Goal: Task Accomplishment & Management: Manage account settings

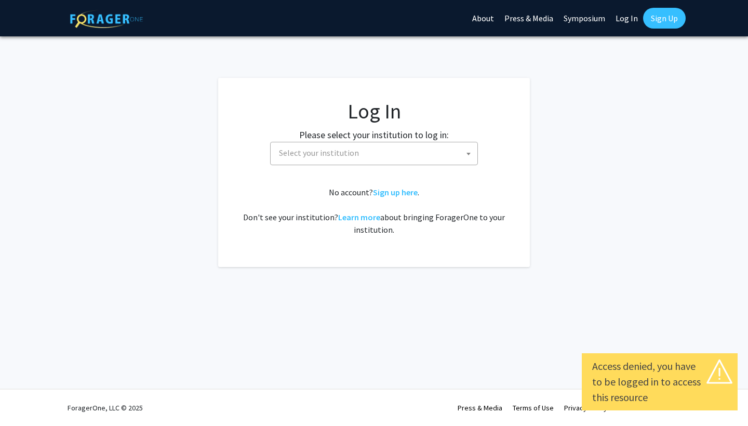
click at [626, 16] on link "Log In" at bounding box center [626, 18] width 33 height 36
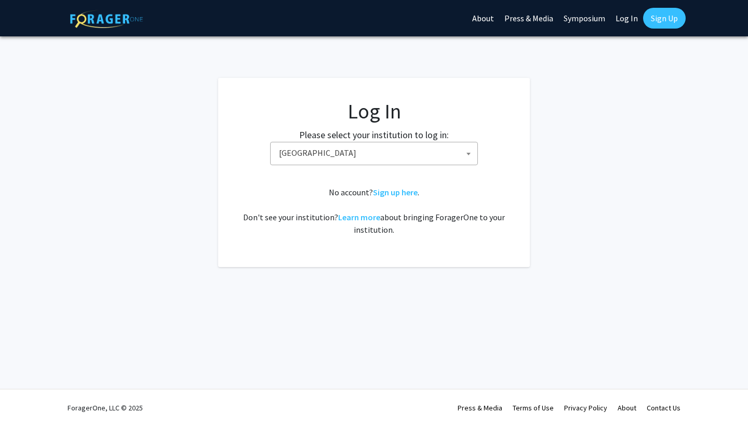
click at [621, 19] on link "Log In" at bounding box center [626, 18] width 33 height 36
click at [375, 160] on span "[GEOGRAPHIC_DATA]" at bounding box center [376, 152] width 203 height 21
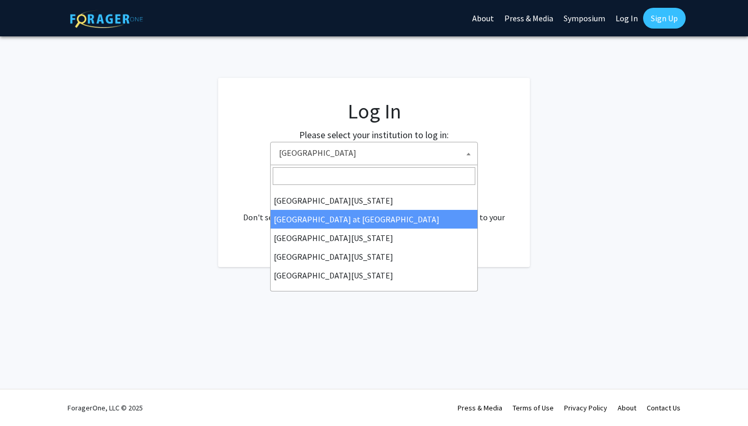
select select "18"
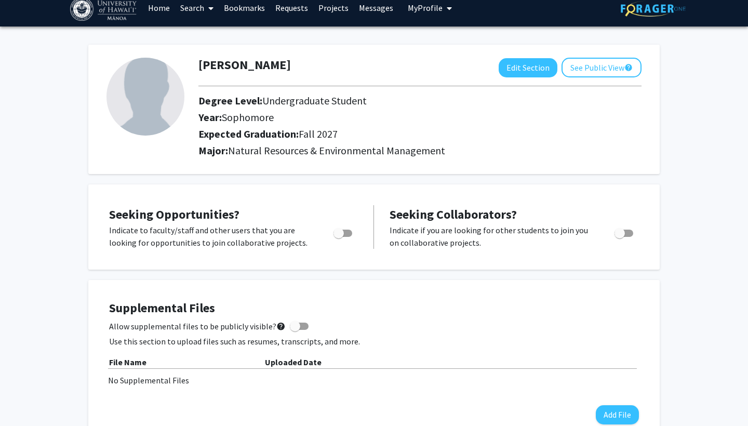
scroll to position [7, 0]
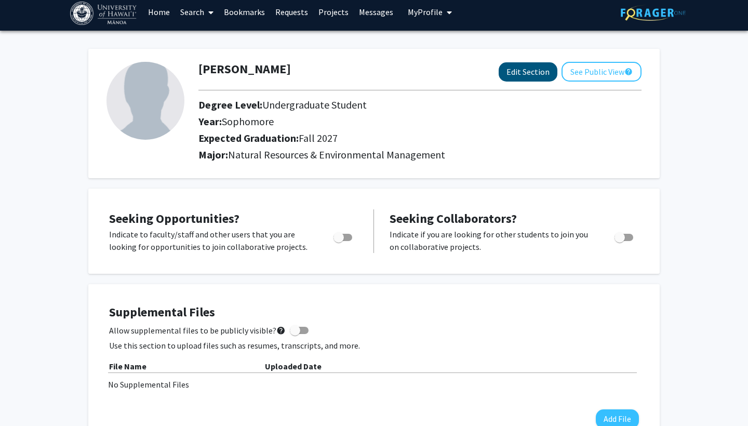
click at [521, 78] on button "Edit Section" at bounding box center [528, 71] width 59 height 19
select select "sophomore"
select select "39: fall_2027"
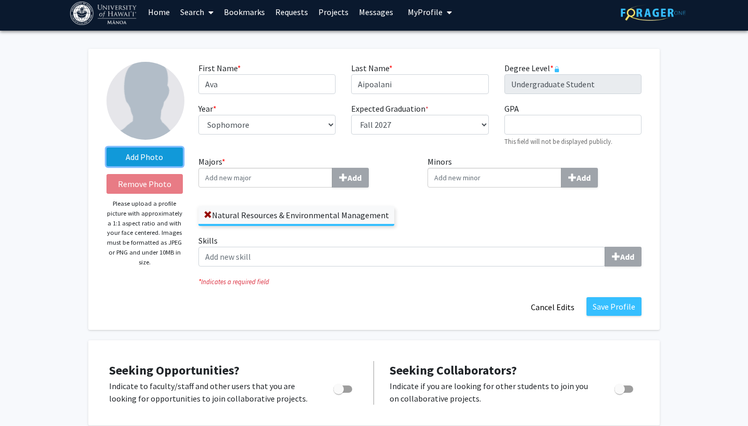
click at [143, 162] on label "Add Photo" at bounding box center [145, 157] width 76 height 19
click at [0, 0] on input "Add Photo" at bounding box center [0, 0] width 0 height 0
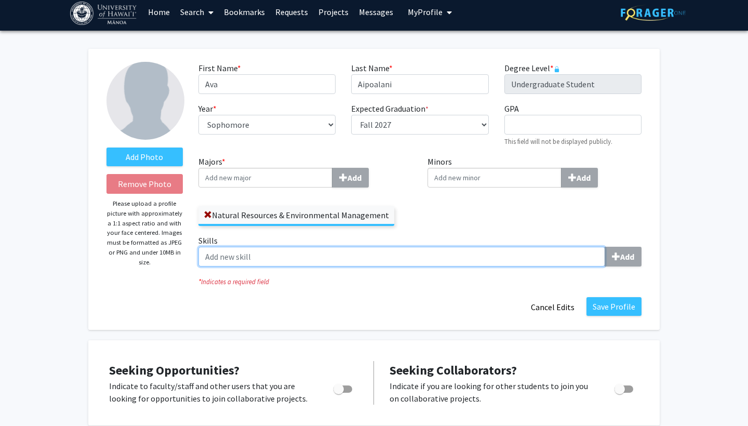
click at [382, 260] on input "Skills Add" at bounding box center [401, 257] width 407 height 20
type input "d"
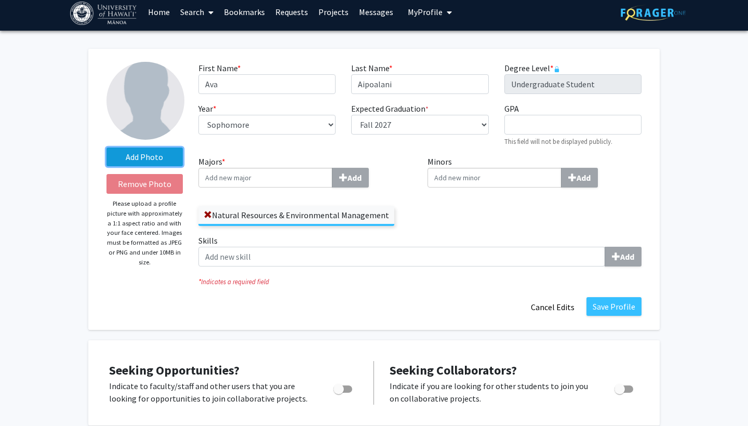
click at [153, 158] on label "Add Photo" at bounding box center [145, 157] width 76 height 19
click at [0, 0] on input "Add Photo" at bounding box center [0, 0] width 0 height 0
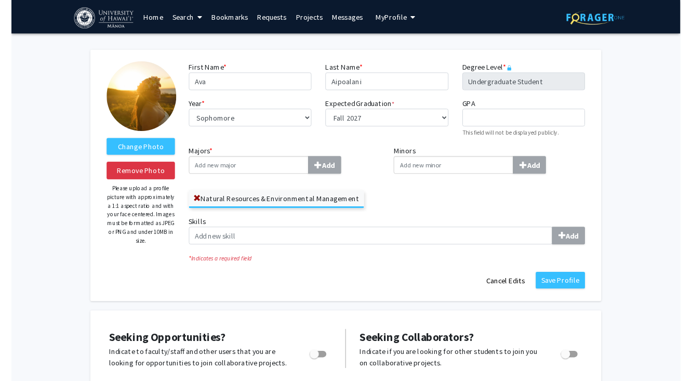
scroll to position [0, 0]
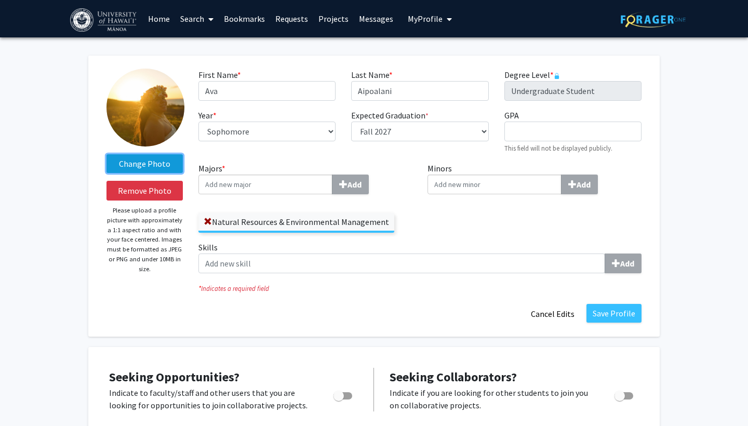
click at [144, 168] on label "Change Photo" at bounding box center [145, 163] width 76 height 19
click at [0, 0] on input "Change Photo" at bounding box center [0, 0] width 0 height 0
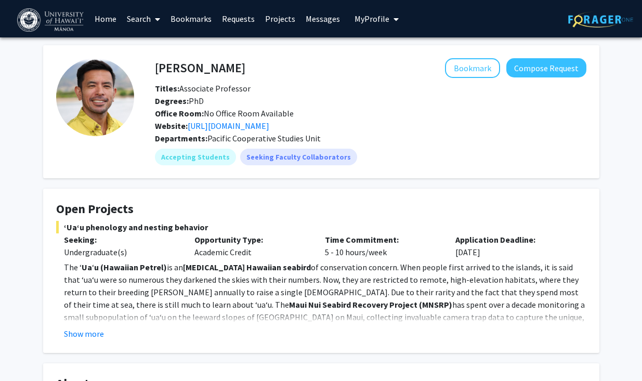
click at [382, 22] on span "My Profile" at bounding box center [371, 19] width 35 height 10
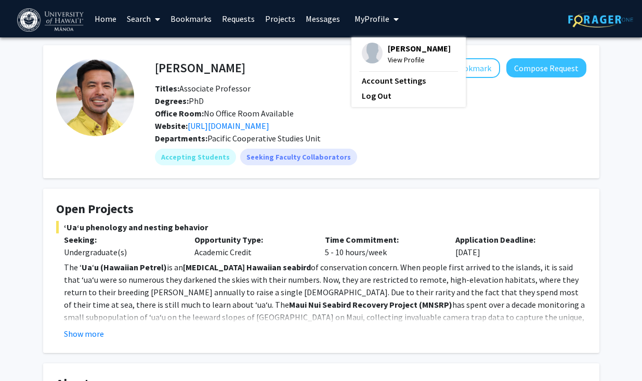
click at [400, 48] on span "Ava Aipoalani" at bounding box center [419, 48] width 63 height 11
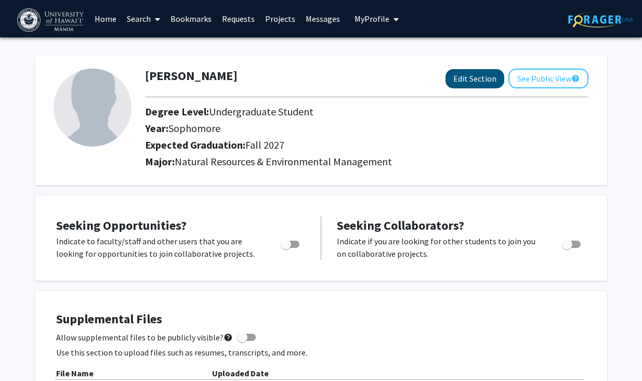
click at [468, 84] on button "Edit Section" at bounding box center [474, 78] width 59 height 19
select select "sophomore"
select select "39: fall_2027"
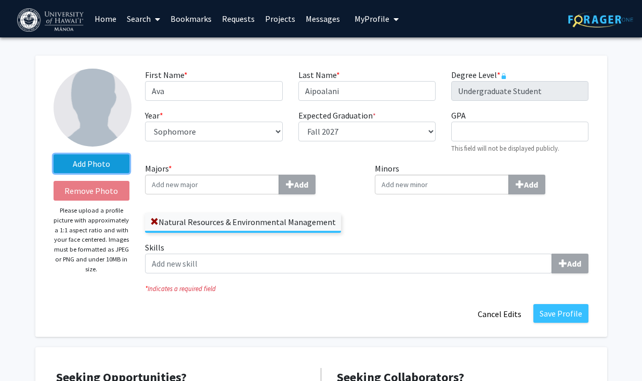
click at [88, 167] on label "Add Photo" at bounding box center [92, 163] width 76 height 19
click at [0, 0] on input "Add Photo" at bounding box center [0, 0] width 0 height 0
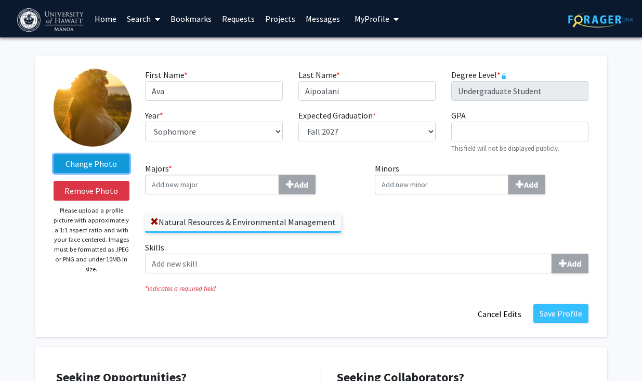
click at [88, 171] on label "Change Photo" at bounding box center [92, 163] width 76 height 19
click at [0, 0] on input "Change Photo" at bounding box center [0, 0] width 0 height 0
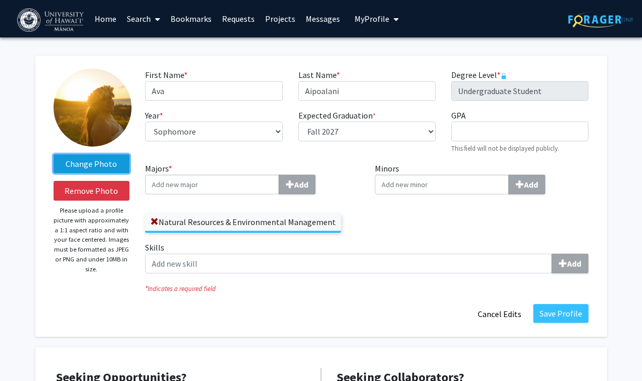
click at [102, 166] on label "Change Photo" at bounding box center [92, 163] width 76 height 19
click at [0, 0] on input "Change Photo" at bounding box center [0, 0] width 0 height 0
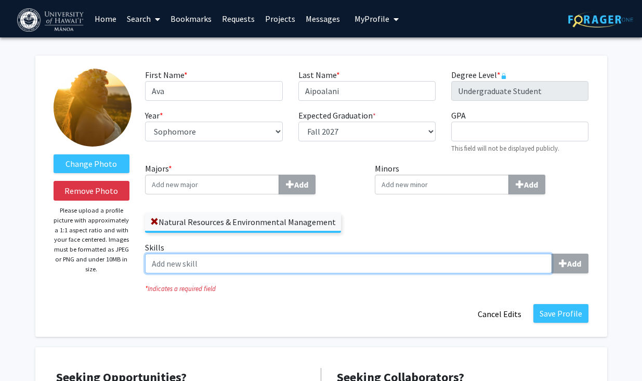
click at [383, 261] on input "Skills Add" at bounding box center [348, 264] width 407 height 20
type input "Data Entry"
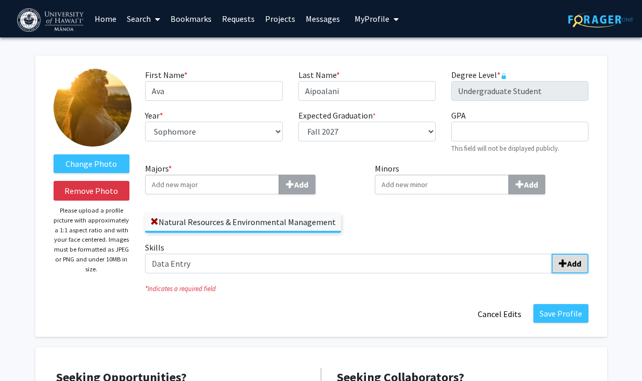
click at [583, 264] on button "Add" at bounding box center [569, 264] width 37 height 20
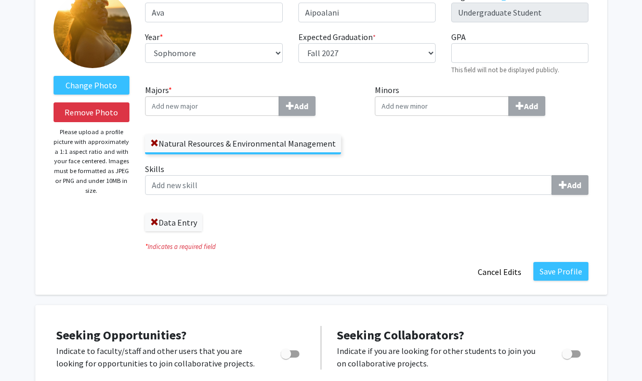
scroll to position [80, 0]
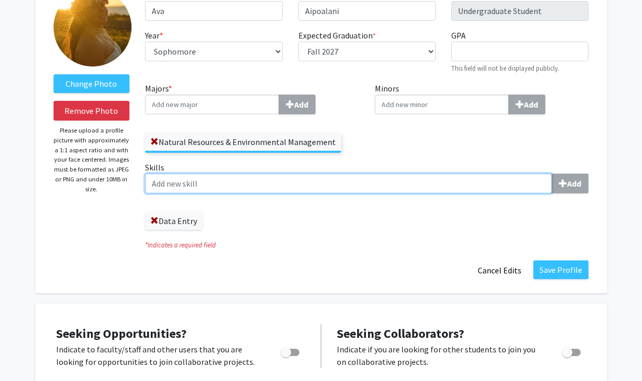
click at [336, 188] on input "Skills Add" at bounding box center [348, 184] width 407 height 20
type input "Microsoft Excel"
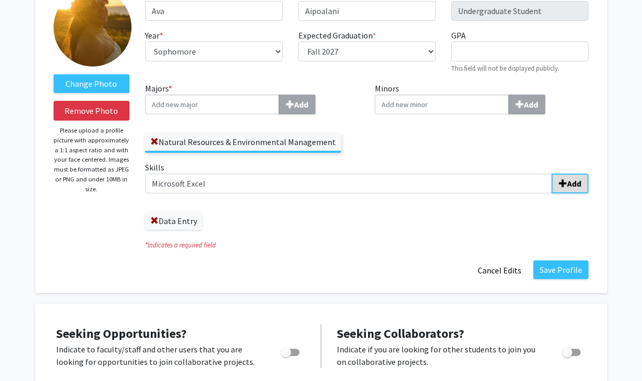
click at [571, 186] on b "Add" at bounding box center [574, 183] width 14 height 10
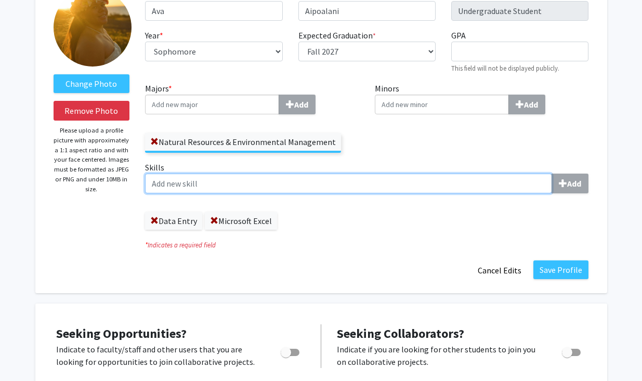
click at [250, 187] on input "Skills Add" at bounding box center [348, 184] width 407 height 20
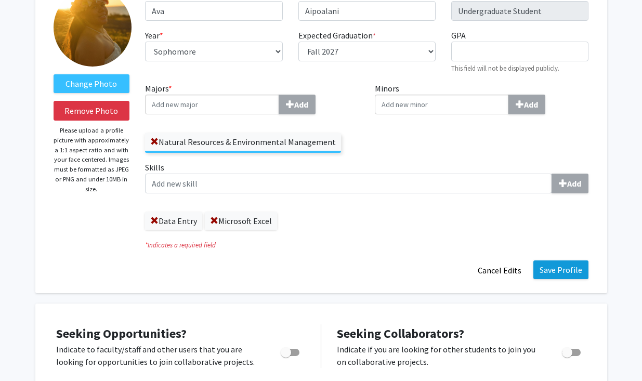
click at [557, 267] on button "Save Profile" at bounding box center [560, 269] width 55 height 19
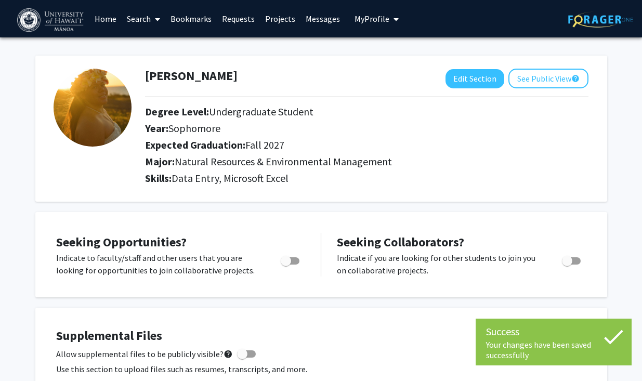
scroll to position [0, 0]
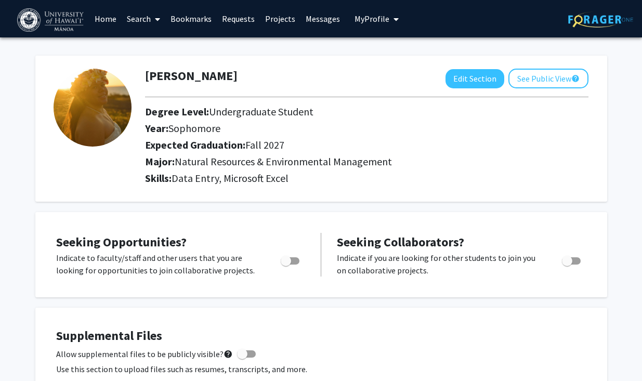
click at [250, 85] on div "Ava Aipoalani Edit Section See Public View help" at bounding box center [366, 79] width 459 height 20
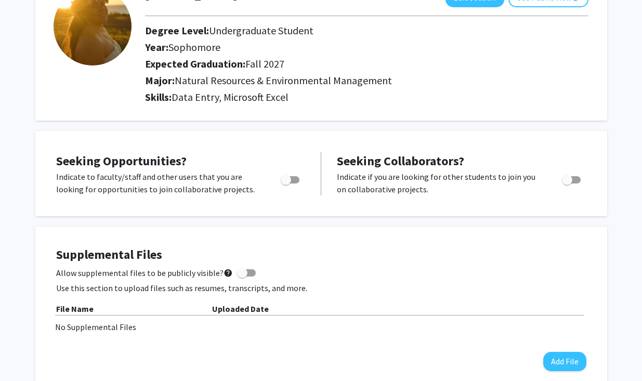
scroll to position [38, 0]
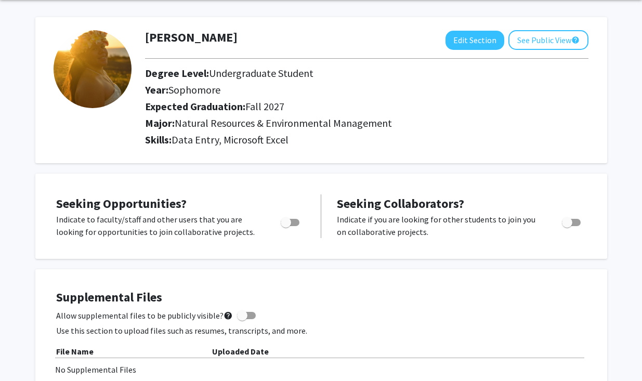
click at [92, 73] on img at bounding box center [93, 69] width 78 height 78
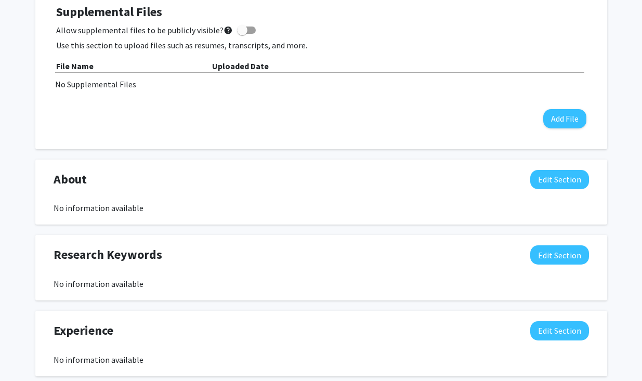
scroll to position [329, 0]
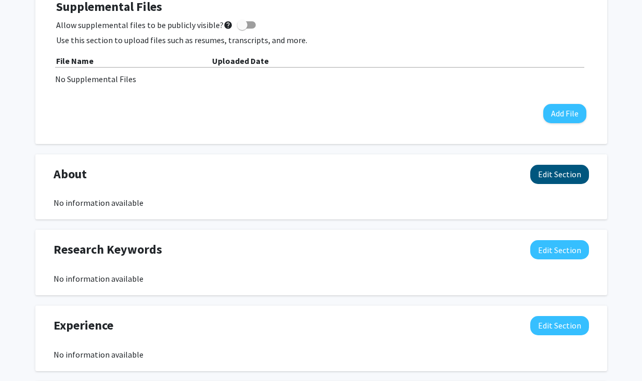
click at [544, 175] on button "Edit Section" at bounding box center [559, 174] width 59 height 19
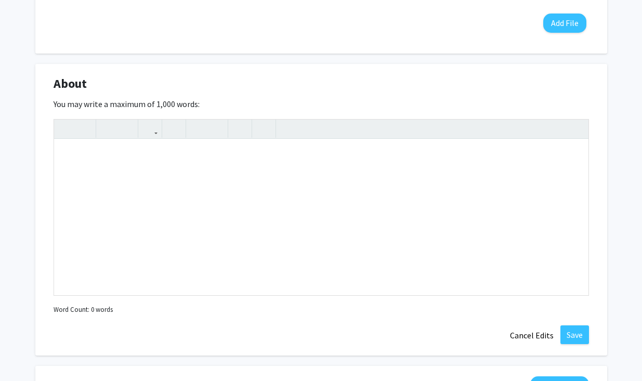
scroll to position [427, 0]
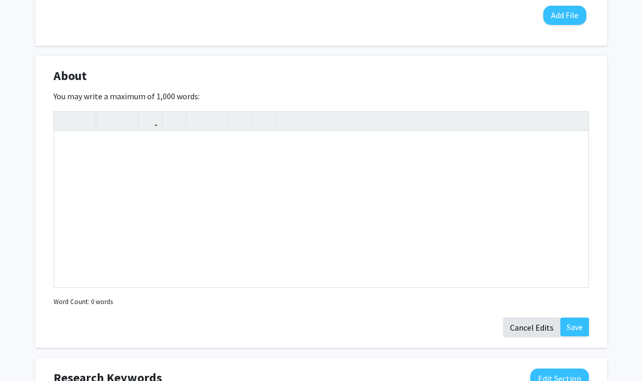
click at [540, 326] on button "Cancel Edits" at bounding box center [531, 327] width 57 height 20
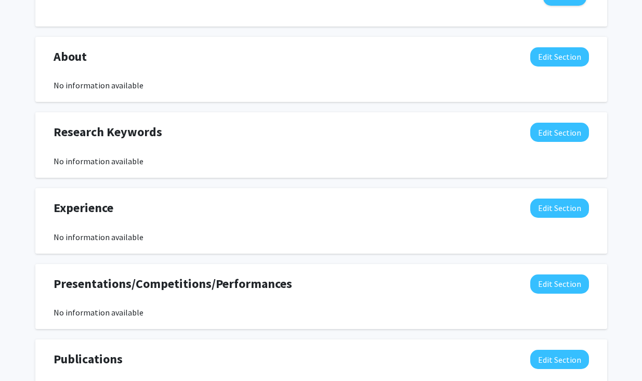
scroll to position [450, 0]
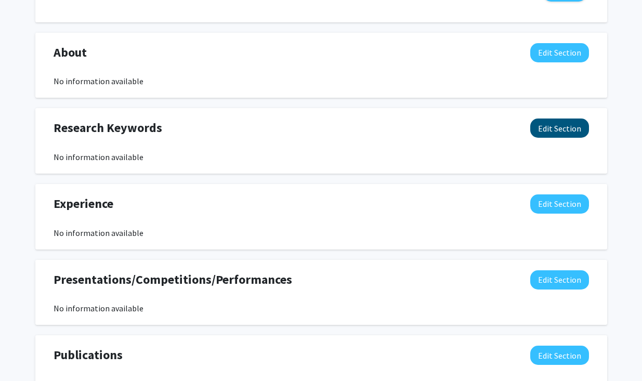
click at [568, 122] on button "Edit Section" at bounding box center [559, 127] width 59 height 19
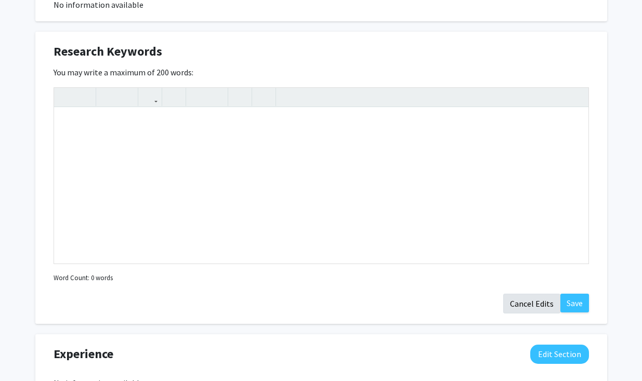
click at [533, 306] on button "Cancel Edits" at bounding box center [531, 304] width 57 height 20
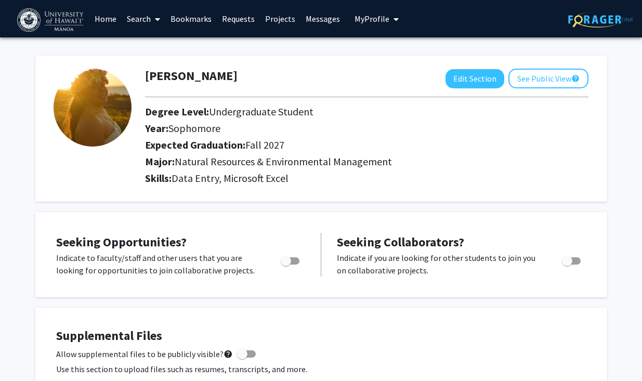
scroll to position [0, 0]
click at [309, 88] on div "Ava Aipoalani Edit Section See Public View help" at bounding box center [366, 79] width 459 height 20
click at [374, 24] on span "My Profile" at bounding box center [371, 19] width 35 height 10
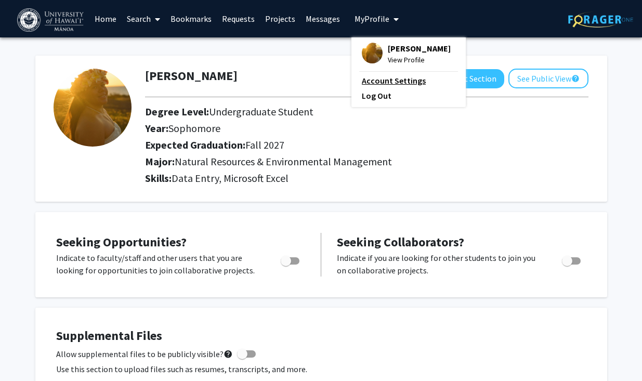
click at [387, 81] on link "Account Settings" at bounding box center [409, 80] width 94 height 12
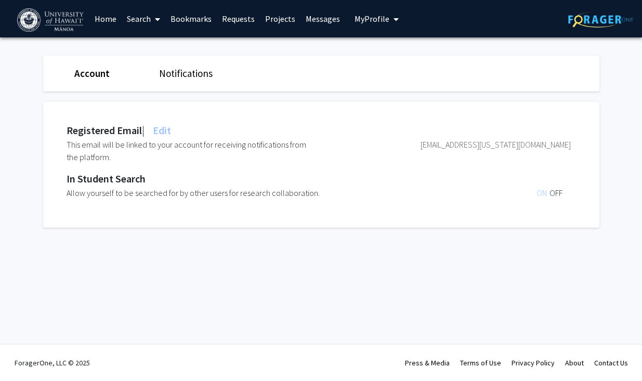
click at [541, 194] on span "ON" at bounding box center [542, 193] width 13 height 10
click at [561, 194] on span "OFF" at bounding box center [555, 193] width 13 height 10
click at [544, 195] on span "ON" at bounding box center [542, 193] width 13 height 10
click at [137, 16] on link "Search" at bounding box center [144, 19] width 44 height 36
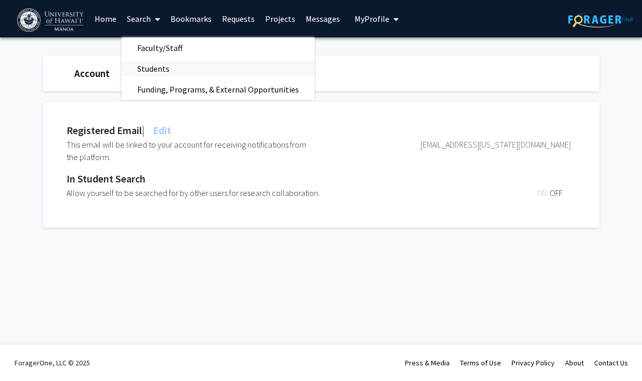
click at [164, 68] on span "Students" at bounding box center [153, 68] width 63 height 21
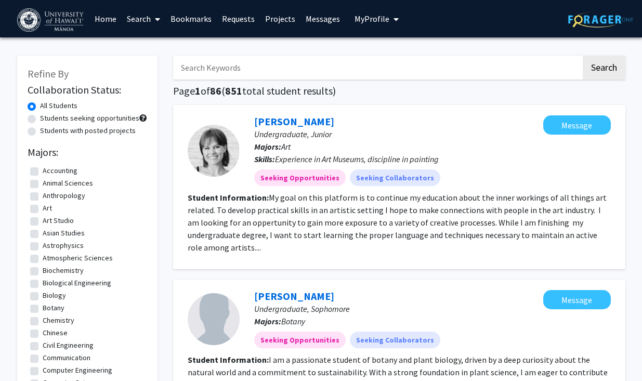
click at [370, 21] on span "My Profile" at bounding box center [371, 19] width 35 height 10
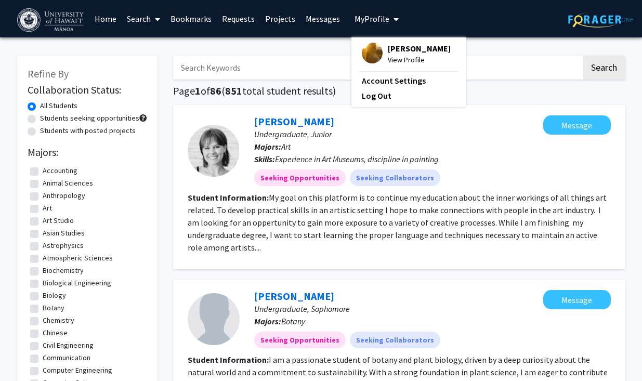
click at [388, 45] on span "Ava Aipoalani" at bounding box center [419, 48] width 63 height 11
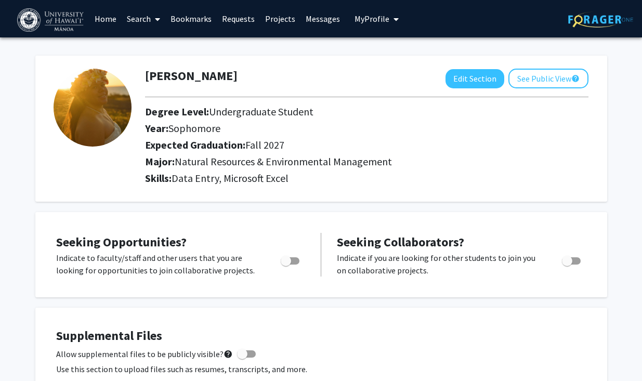
click at [140, 17] on link "Search" at bounding box center [144, 19] width 44 height 36
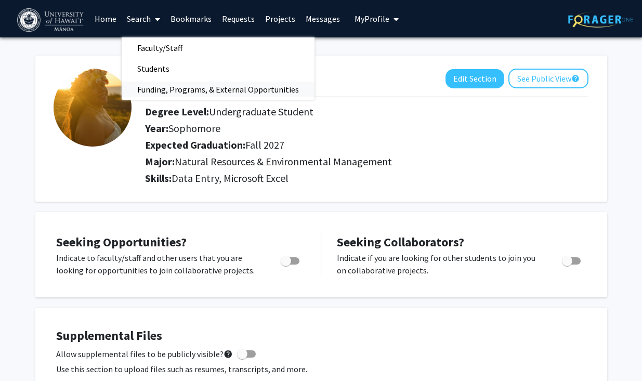
click at [157, 85] on span "Funding, Programs, & External Opportunities" at bounding box center [218, 89] width 193 height 21
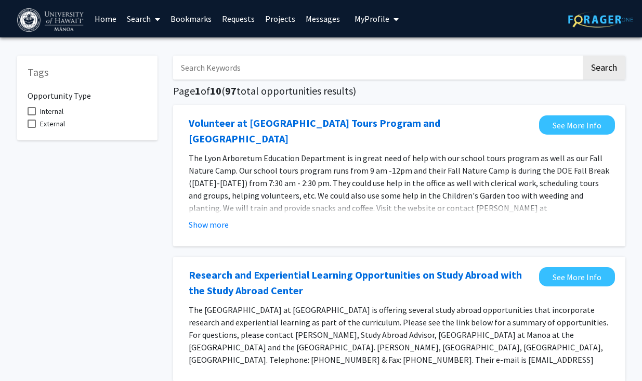
click at [51, 109] on span "Internal" at bounding box center [51, 111] width 23 height 12
click at [32, 115] on input "Internal" at bounding box center [31, 115] width 1 height 1
checkbox input "true"
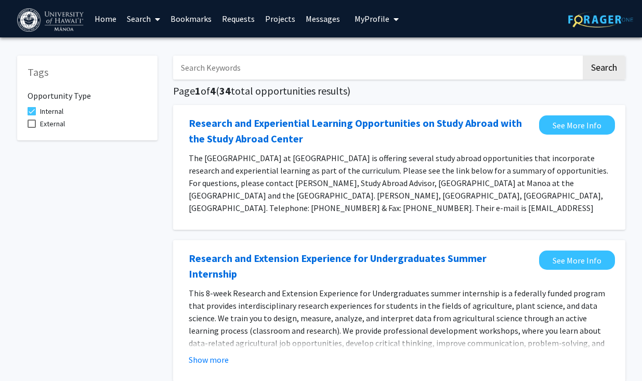
click at [258, 62] on input "Search Keywords" at bounding box center [377, 68] width 408 height 24
type input "u"
paste input "phenology and nesting behavior"
type input "phenology and nesting behavior"
click at [608, 74] on button "Search" at bounding box center [603, 68] width 43 height 24
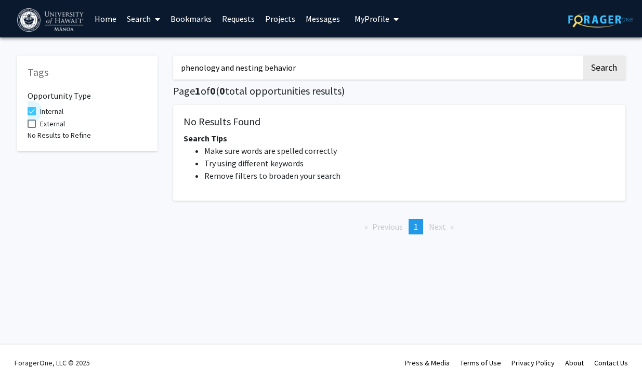
click at [45, 111] on span "Internal" at bounding box center [51, 111] width 23 height 12
click at [32, 115] on input "Internal" at bounding box center [31, 115] width 1 height 1
checkbox input "false"
click at [596, 72] on button "Search" at bounding box center [603, 68] width 43 height 24
click at [275, 23] on link "Projects" at bounding box center [280, 19] width 41 height 36
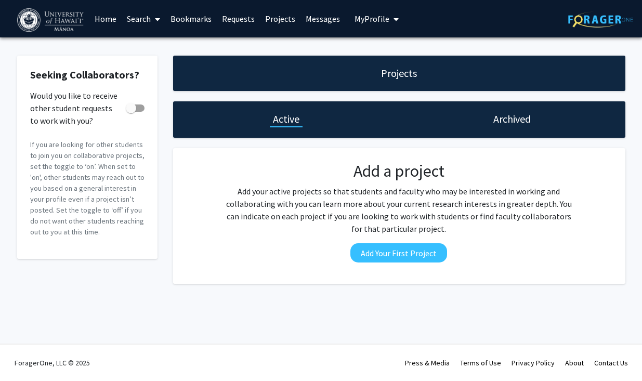
click at [198, 20] on link "Bookmarks" at bounding box center [190, 19] width 51 height 36
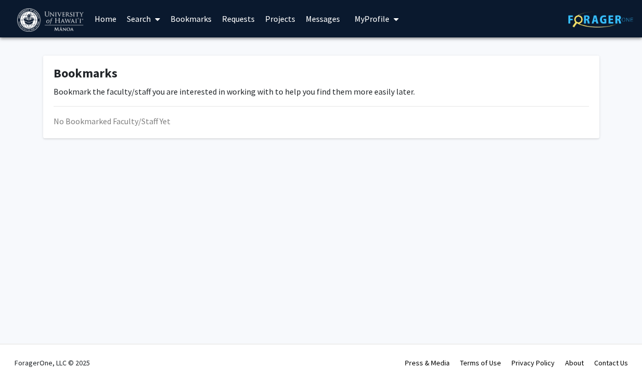
click at [257, 21] on link "Requests" at bounding box center [238, 19] width 43 height 36
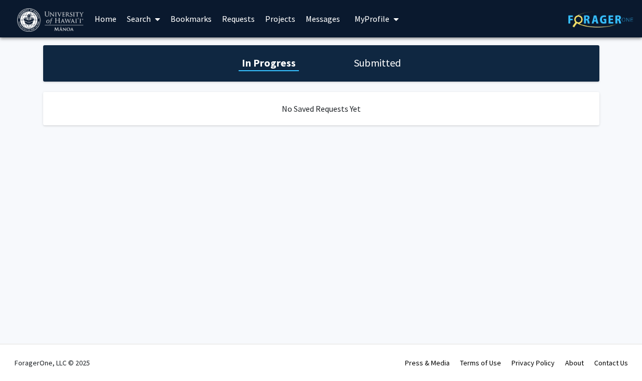
click at [143, 18] on link "Search" at bounding box center [144, 19] width 44 height 36
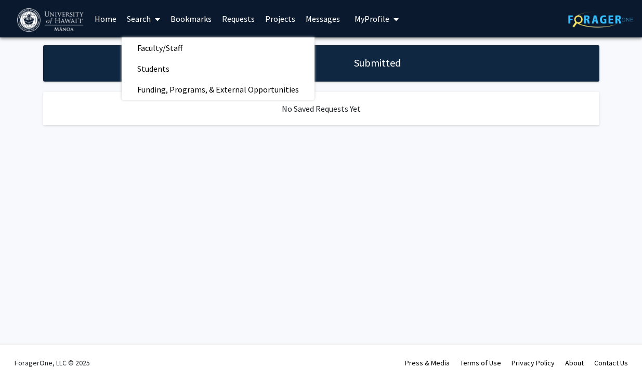
click at [104, 21] on link "Home" at bounding box center [105, 19] width 32 height 36
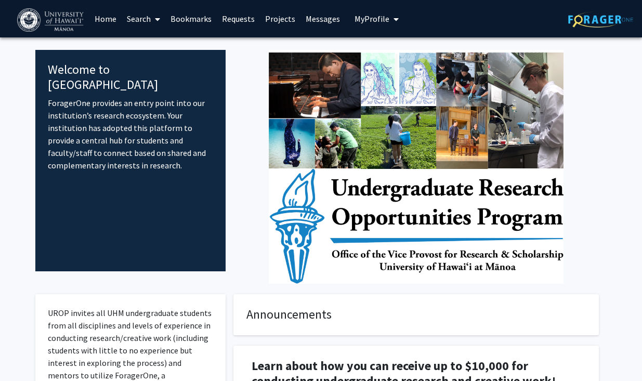
click at [154, 19] on span at bounding box center [155, 19] width 9 height 36
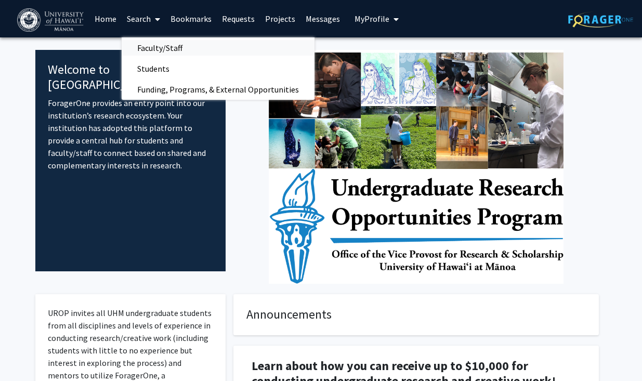
click at [152, 50] on span "Faculty/Staff" at bounding box center [160, 47] width 76 height 21
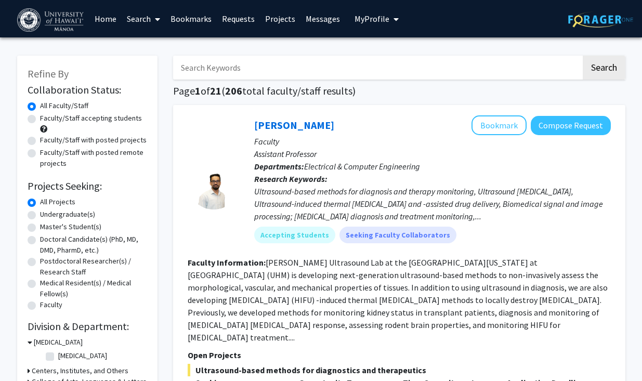
click at [270, 67] on input "Search Keywords" at bounding box center [377, 68] width 408 height 24
type input "Jonathan koch"
click at [603, 69] on button "Search" at bounding box center [603, 68] width 43 height 24
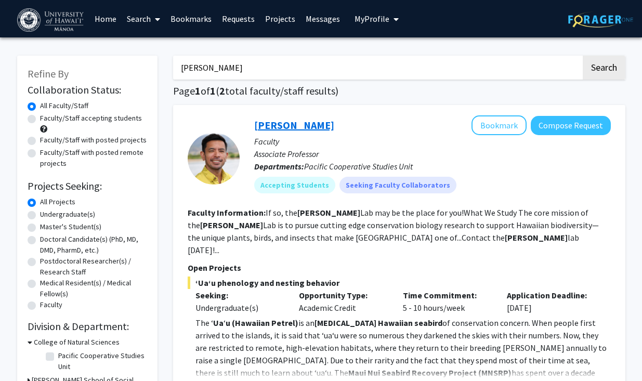
click at [299, 126] on link "Jonathan Koch" at bounding box center [294, 124] width 80 height 13
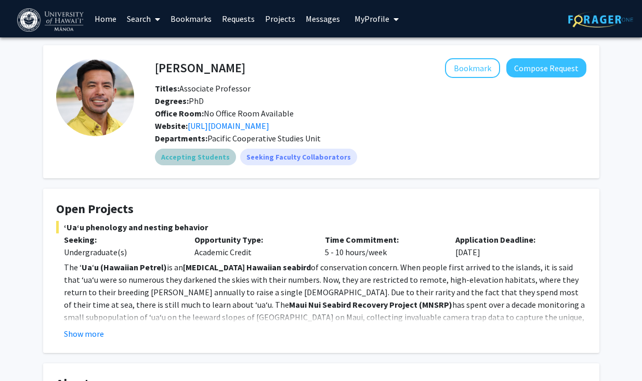
click at [197, 155] on mat-chip "Accepting Students" at bounding box center [195, 157] width 81 height 17
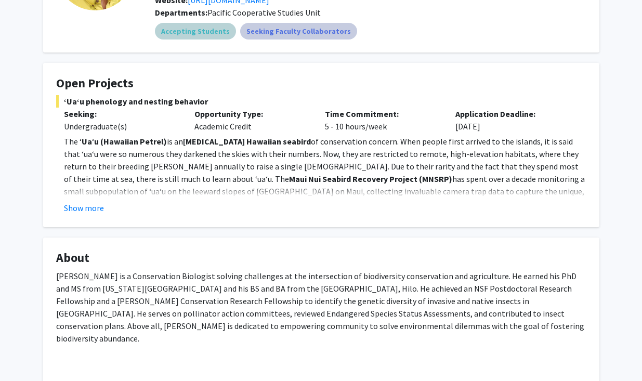
scroll to position [128, 0]
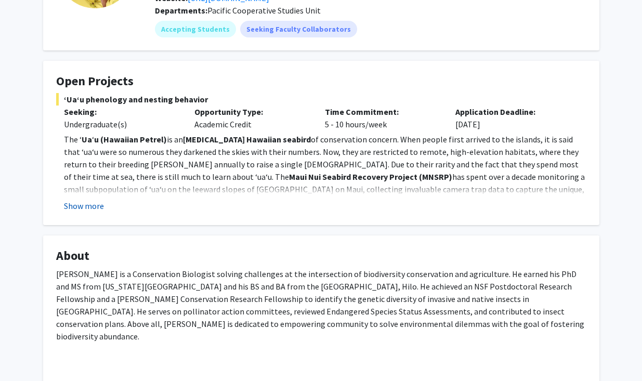
click at [96, 205] on button "Show more" at bounding box center [84, 206] width 40 height 12
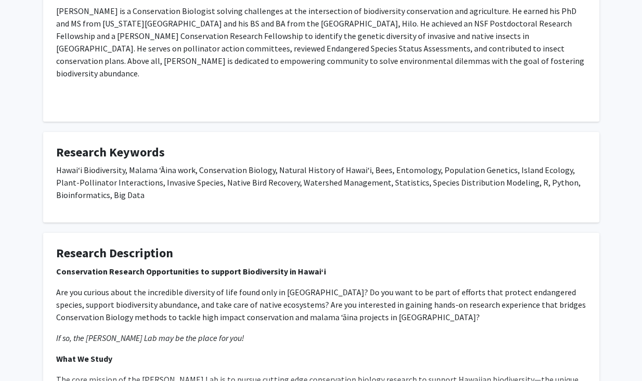
scroll to position [682, 0]
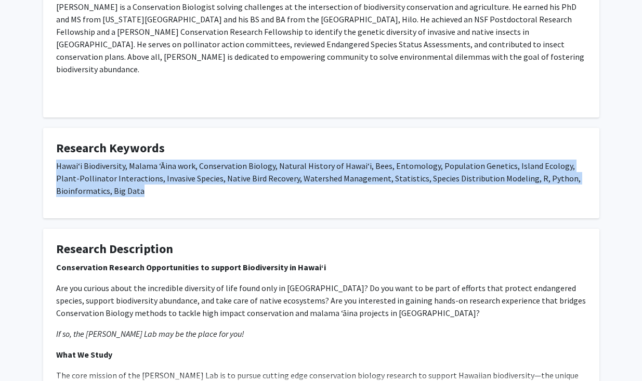
drag, startPoint x: 55, startPoint y: 144, endPoint x: 156, endPoint y: 171, distance: 105.0
click at [156, 171] on fg-card "Research Keywords Hawaiʻi Biodiversity, Malama ʻĀina work, Conservation Biology…" at bounding box center [321, 173] width 556 height 91
copy p "Hawaiʻi Biodiversity, Malama ʻĀina work, Conservation Biology, Natural History …"
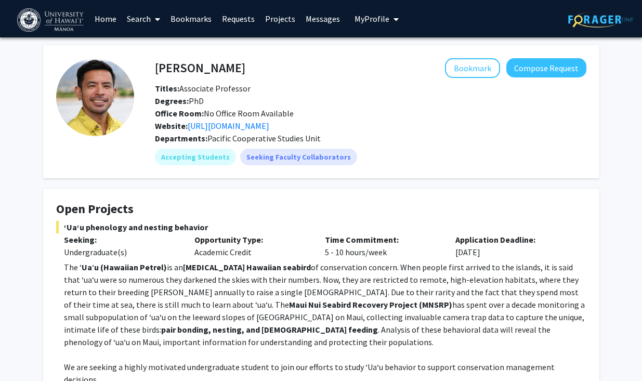
scroll to position [0, 0]
click at [367, 18] on span "My Profile" at bounding box center [371, 19] width 35 height 10
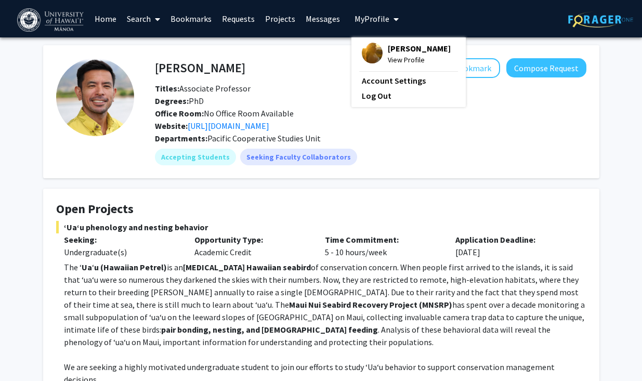
click at [388, 46] on span "Ava Aipoalani" at bounding box center [419, 48] width 63 height 11
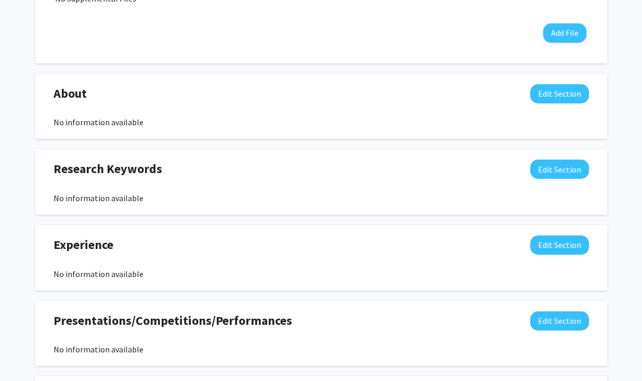
scroll to position [411, 0]
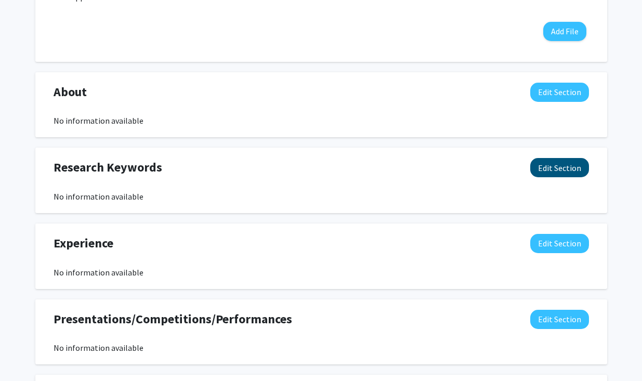
click at [565, 173] on button "Edit Section" at bounding box center [559, 167] width 59 height 19
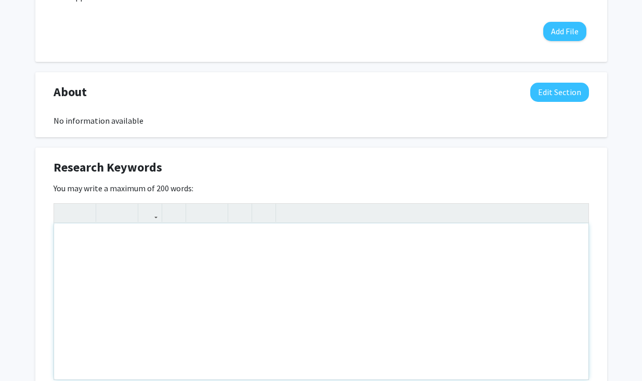
click at [235, 259] on div "Note to users with screen readers: Please deactivate our accessibility plugin f…" at bounding box center [321, 301] width 534 height 156
paste div "Note to users with screen readers: Please deactivate our accessibility plugin f…"
type textarea "<p>Hawaiʻi Biodiversity, Malama ʻĀina work, Conservation Biology, Natural Histo…"
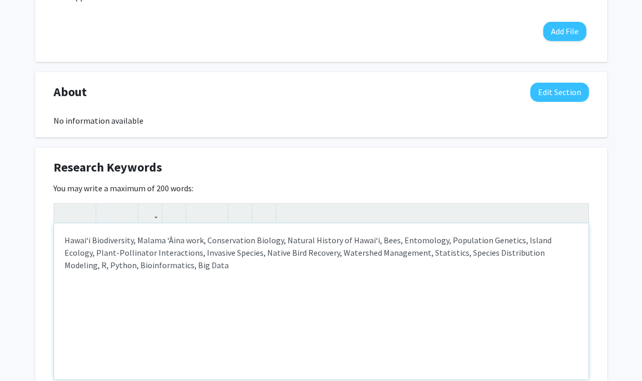
click at [285, 242] on p "Hawaiʻi Biodiversity, Malama ʻĀina work, Conservation Biology, Natural History …" at bounding box center [320, 252] width 513 height 37
drag, startPoint x: 442, startPoint y: 242, endPoint x: 376, endPoint y: 242, distance: 66.5
click at [376, 242] on p "Hawaiʻi Biodiversity, Malama ʻĀina work, Conservation Biology, Natural History …" at bounding box center [320, 252] width 513 height 37
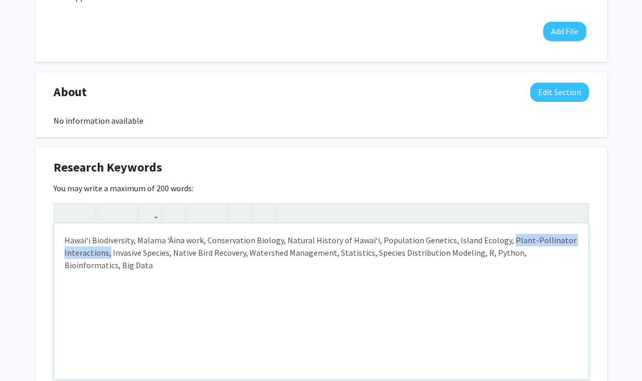
drag, startPoint x: 505, startPoint y: 239, endPoint x: 109, endPoint y: 257, distance: 396.8
click at [109, 257] on p "Hawaiʻi Biodiversity, Malama ʻĀina work, Conservation Biology, Natural History …" at bounding box center [320, 252] width 513 height 37
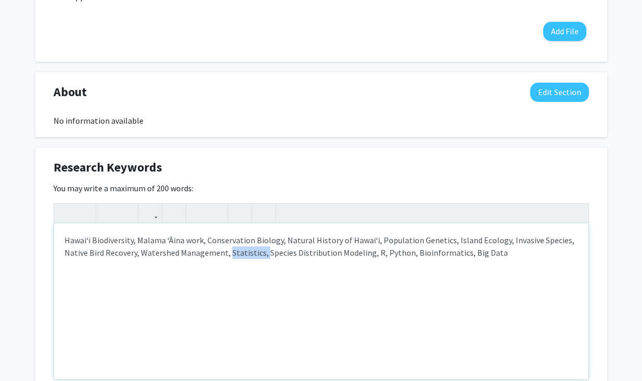
drag, startPoint x: 263, startPoint y: 258, endPoint x: 228, endPoint y: 258, distance: 35.9
click at [228, 258] on p "Hawaiʻi Biodiversity, Malama ʻĀina work, Conservation Biology, Natural History …" at bounding box center [320, 246] width 513 height 25
drag, startPoint x: 334, startPoint y: 254, endPoint x: 437, endPoint y: 257, distance: 103.9
click at [437, 257] on p "Hawaiʻi Biodiversity, Malama ʻĀina work, Conservation Biology, Natural History …" at bounding box center [320, 246] width 513 height 25
click at [411, 253] on p "Hawaiʻi Biodiversity, Malama ʻĀina work, Conservation Biology, Natural History …" at bounding box center [320, 246] width 513 height 25
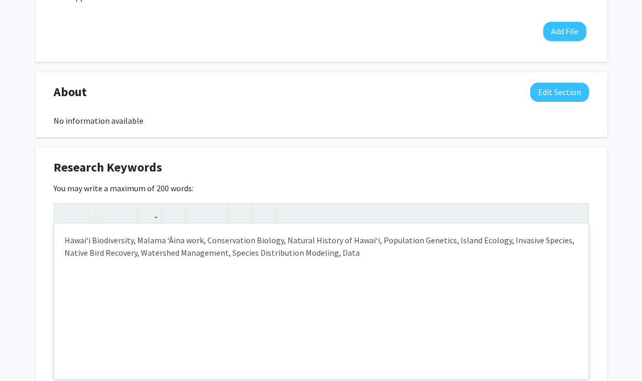
click at [147, 240] on p "Hawaiʻi Biodiversity, Malama ʻĀina work, Conservation Biology, Natural History …" at bounding box center [320, 246] width 513 height 25
click at [402, 258] on p "Hawaiʻi Biodiversity, Mālama ʻĀina work, Conservation Biology, Natural History …" at bounding box center [320, 246] width 513 height 25
click at [202, 239] on p "Hawaiʻi Biodiversity, Mālama ʻĀina work, Conservation Biology, Natural History …" at bounding box center [320, 246] width 513 height 25
click at [365, 258] on p "Hawaiʻi Biodiversity, Mālama ʻĀina, Conservation Biology, Natural History of Ha…" at bounding box center [320, 246] width 513 height 25
click at [188, 240] on p "Hawaiʻi Biodiversity, Mālama ʻĀina, Conservation Biology, Natural History of Ha…" at bounding box center [320, 246] width 513 height 25
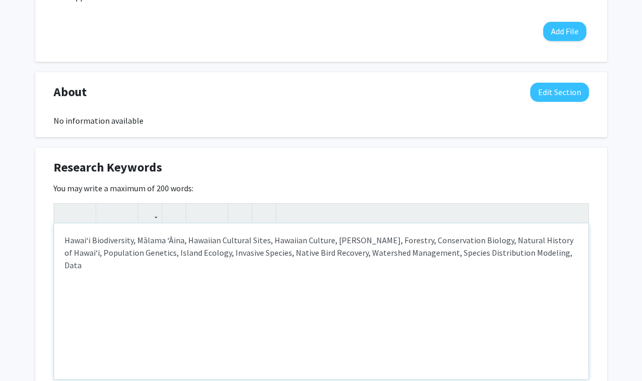
click at [490, 241] on p "Hawaiʻi Biodiversity, Mālama ʻĀina, Hawaiian Cultural Sites, Hawaiian Culture, …" at bounding box center [320, 252] width 513 height 37
click at [548, 248] on p "Hawaiʻi Biodiversity, Mālama ʻĀina, Hawaiian Cultural Sites, Hawaiian Culture, …" at bounding box center [320, 252] width 513 height 37
click at [64, 238] on p "Hawaiʻi Biodiversity, Mālama ʻĀina, Hawaiian Cultural Sites, Hawaiian Culture, …" at bounding box center [320, 252] width 513 height 37
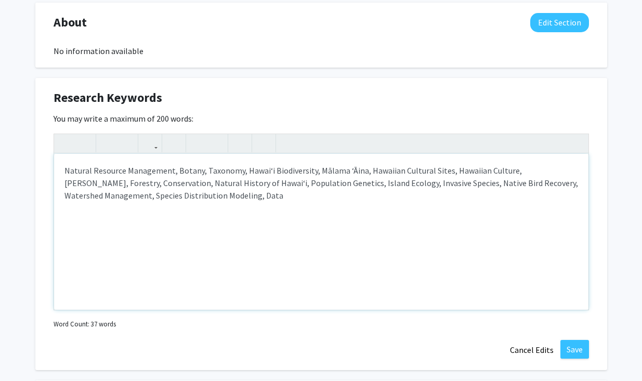
scroll to position [480, 0]
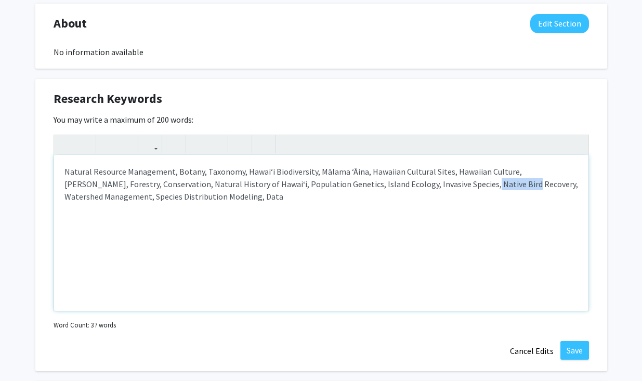
drag, startPoint x: 467, startPoint y: 185, endPoint x: 428, endPoint y: 184, distance: 38.5
click at [428, 184] on p "Natural Resource Management, Botany, Taxonomy, Hawaiʻi Biodiversity, Mālama ʻĀi…" at bounding box center [320, 183] width 513 height 37
click at [251, 200] on p "Natural Resource Management, Botany, Taxonomy, Hawaiʻi Biodiversity, Mālama ʻĀi…" at bounding box center [320, 183] width 513 height 37
type textarea "<p>Natural Resource Management, Botany, Taxonomy, Hawaiʻi Biodiversity, Mālama …"
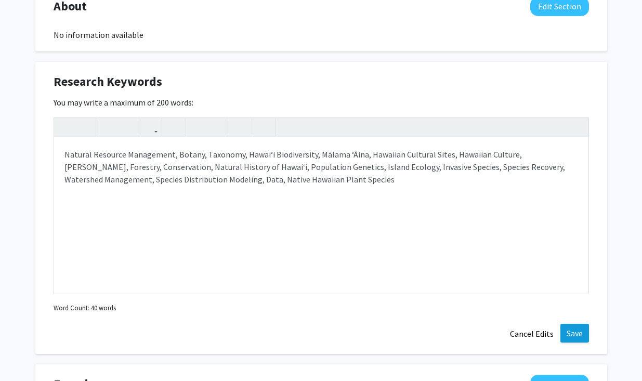
click at [577, 334] on button "Save" at bounding box center [574, 333] width 29 height 19
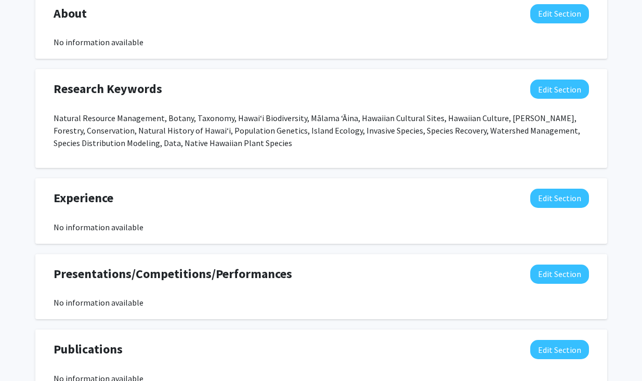
scroll to position [498, 0]
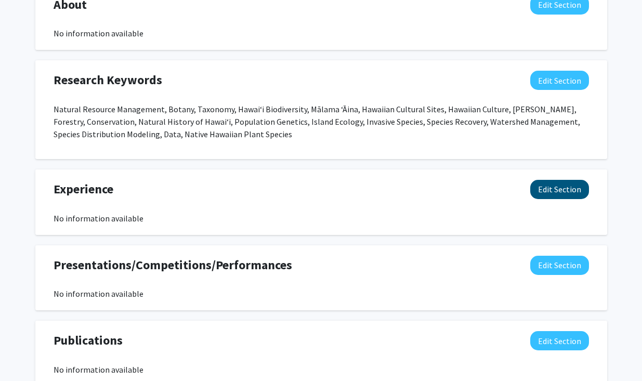
click at [540, 184] on button "Edit Section" at bounding box center [559, 189] width 59 height 19
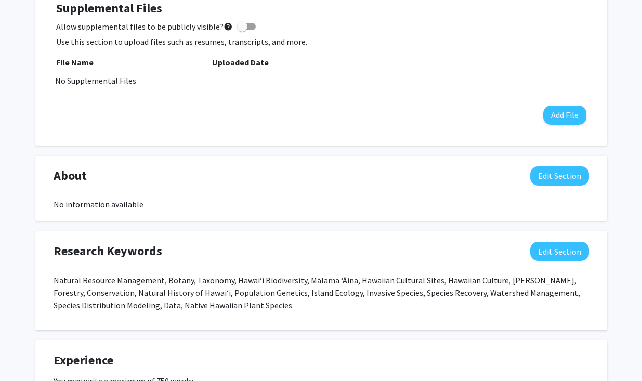
scroll to position [327, 0]
click at [339, 180] on div "About Edit Section" at bounding box center [321, 179] width 551 height 24
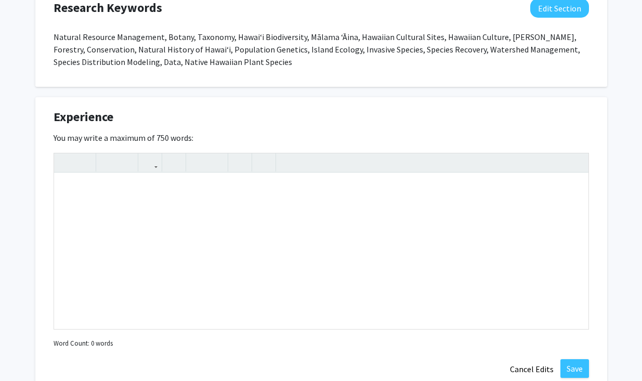
scroll to position [570, 0]
click at [276, 199] on div "Note to users with screen readers: Please deactivate our accessibility plugin f…" at bounding box center [321, 251] width 534 height 156
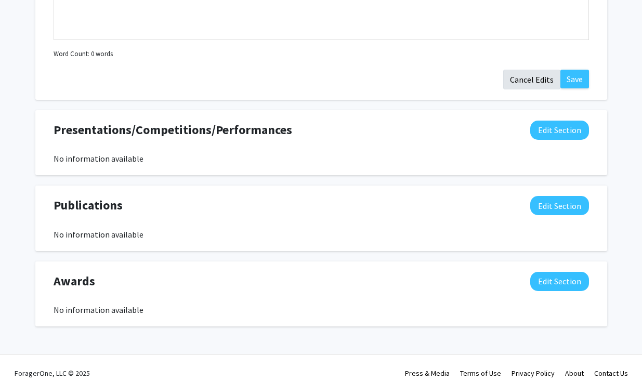
click at [520, 74] on button "Cancel Edits" at bounding box center [531, 80] width 57 height 20
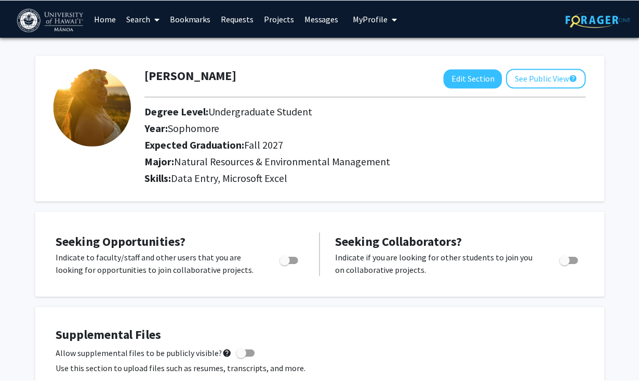
scroll to position [0, 0]
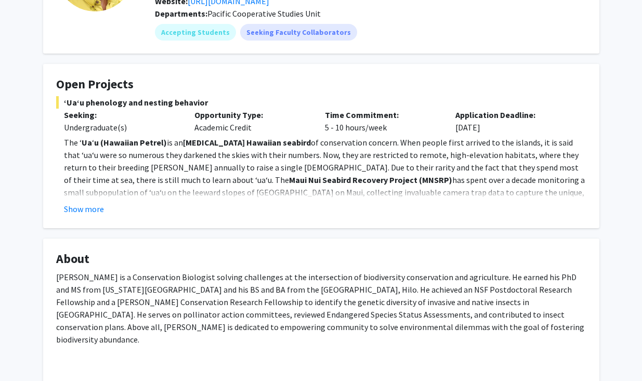
scroll to position [130, 0]
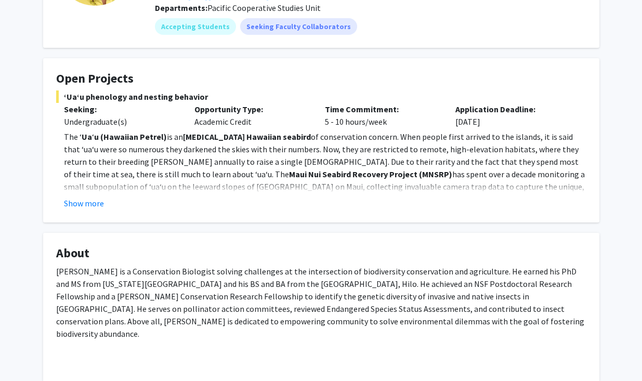
click at [83, 212] on fg-card "Open Projects ʻUaʻu phenology and nesting behavior Seeking: Undergraduate(s) Op…" at bounding box center [321, 140] width 556 height 164
click at [76, 209] on button "Show more" at bounding box center [84, 203] width 40 height 12
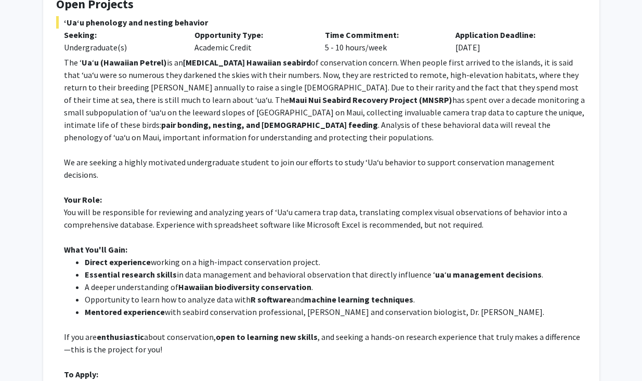
scroll to position [0, 0]
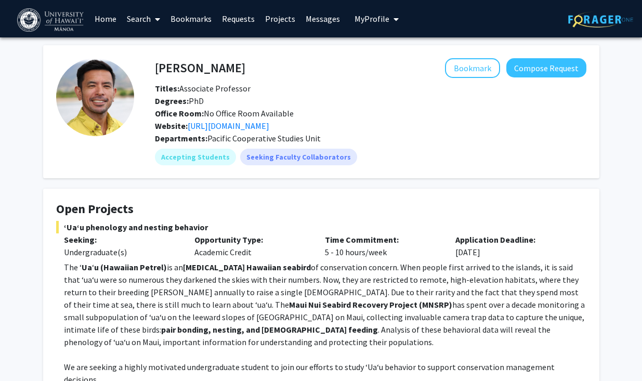
click at [143, 18] on link "Search" at bounding box center [144, 19] width 44 height 36
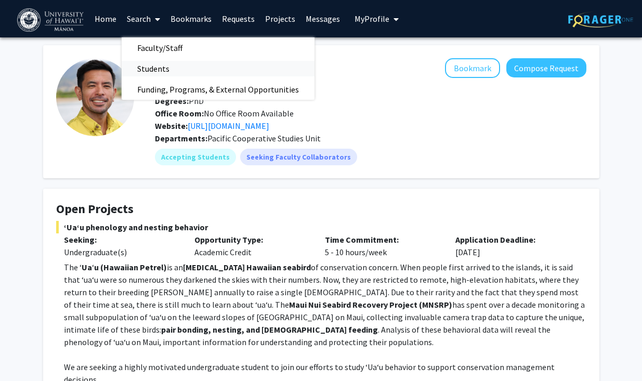
click at [150, 70] on span "Students" at bounding box center [153, 68] width 63 height 21
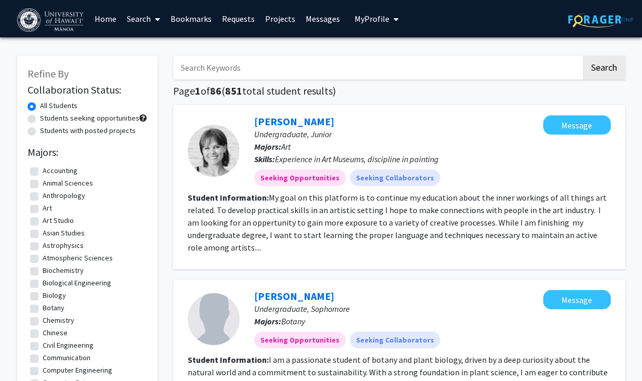
click at [370, 24] on span "My Profile" at bounding box center [371, 19] width 35 height 10
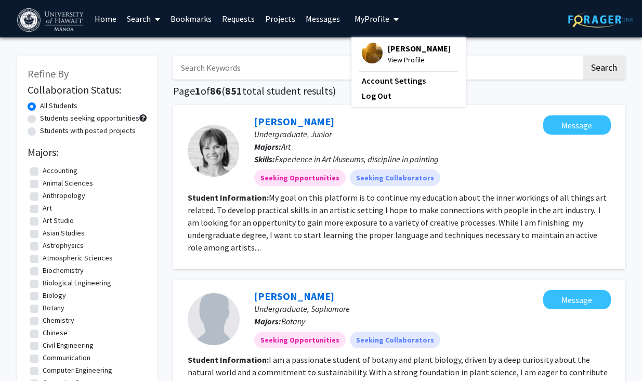
click at [401, 62] on span "View Profile" at bounding box center [419, 59] width 63 height 11
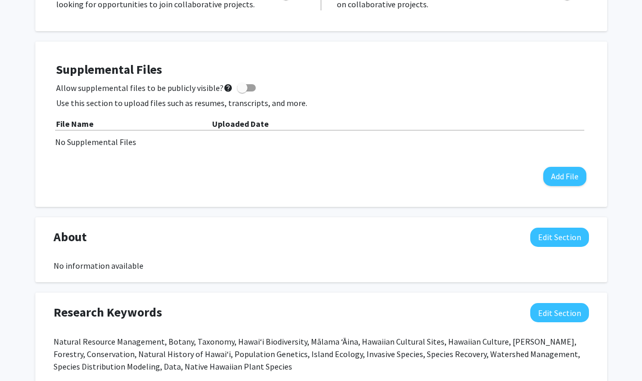
scroll to position [260, 0]
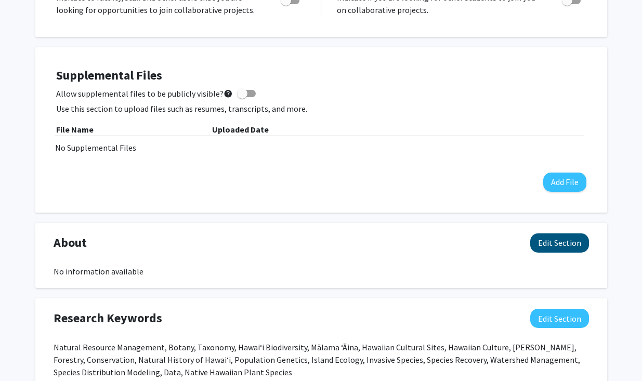
click at [543, 248] on button "Edit Section" at bounding box center [559, 242] width 59 height 19
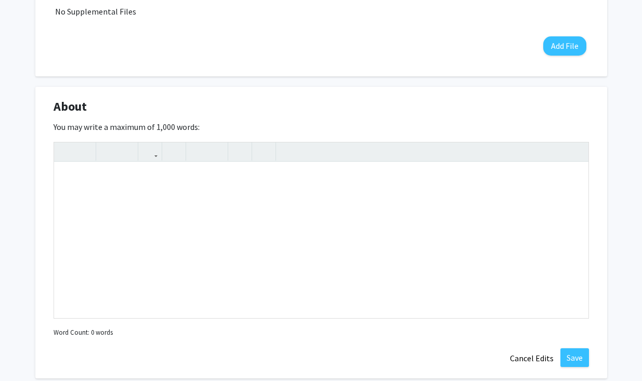
scroll to position [413, 0]
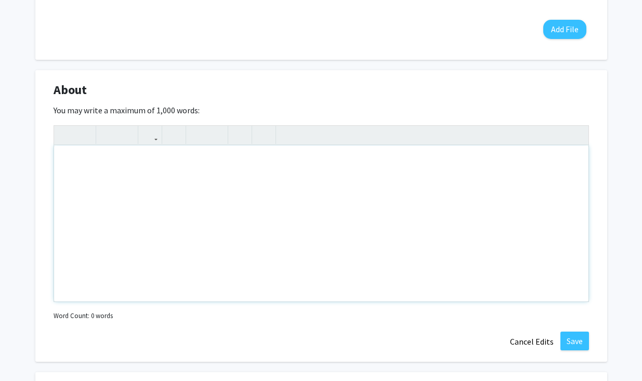
click at [249, 178] on div "Note to users with screen readers: Please deactivate our accessibility plugin f…" at bounding box center [321, 223] width 534 height 156
click at [348, 96] on div "About Edit Section" at bounding box center [321, 93] width 551 height 24
click at [520, 348] on button "Cancel Edits" at bounding box center [531, 341] width 57 height 20
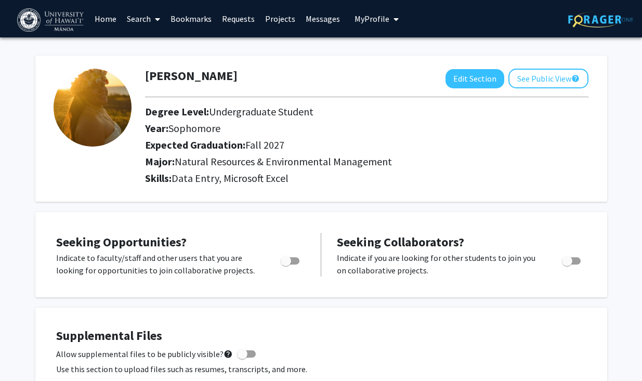
scroll to position [0, 0]
click at [150, 20] on link "Search" at bounding box center [144, 19] width 44 height 36
